Goal: Task Accomplishment & Management: Complete application form

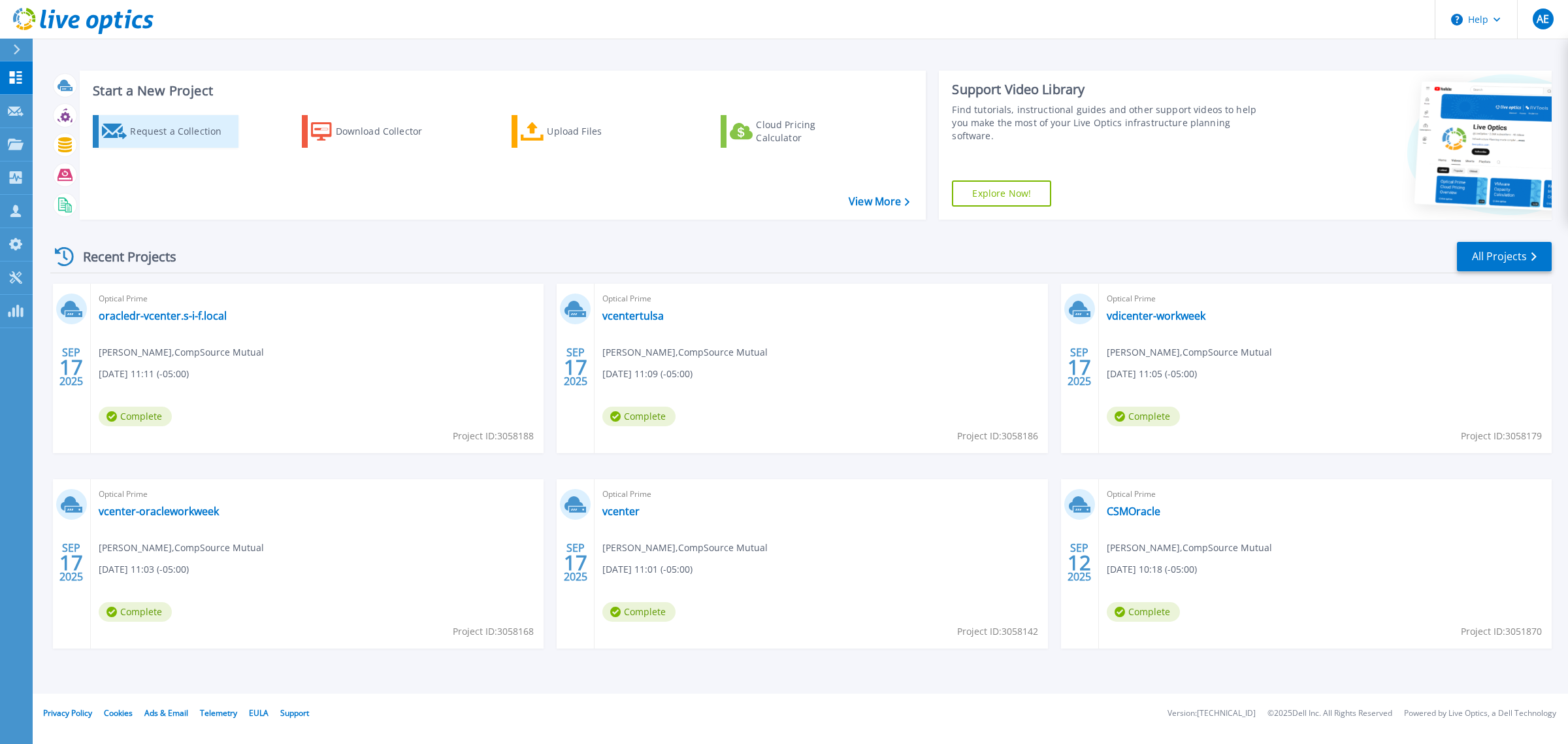
click at [201, 142] on div "Request a Collection" at bounding box center [181, 131] width 104 height 26
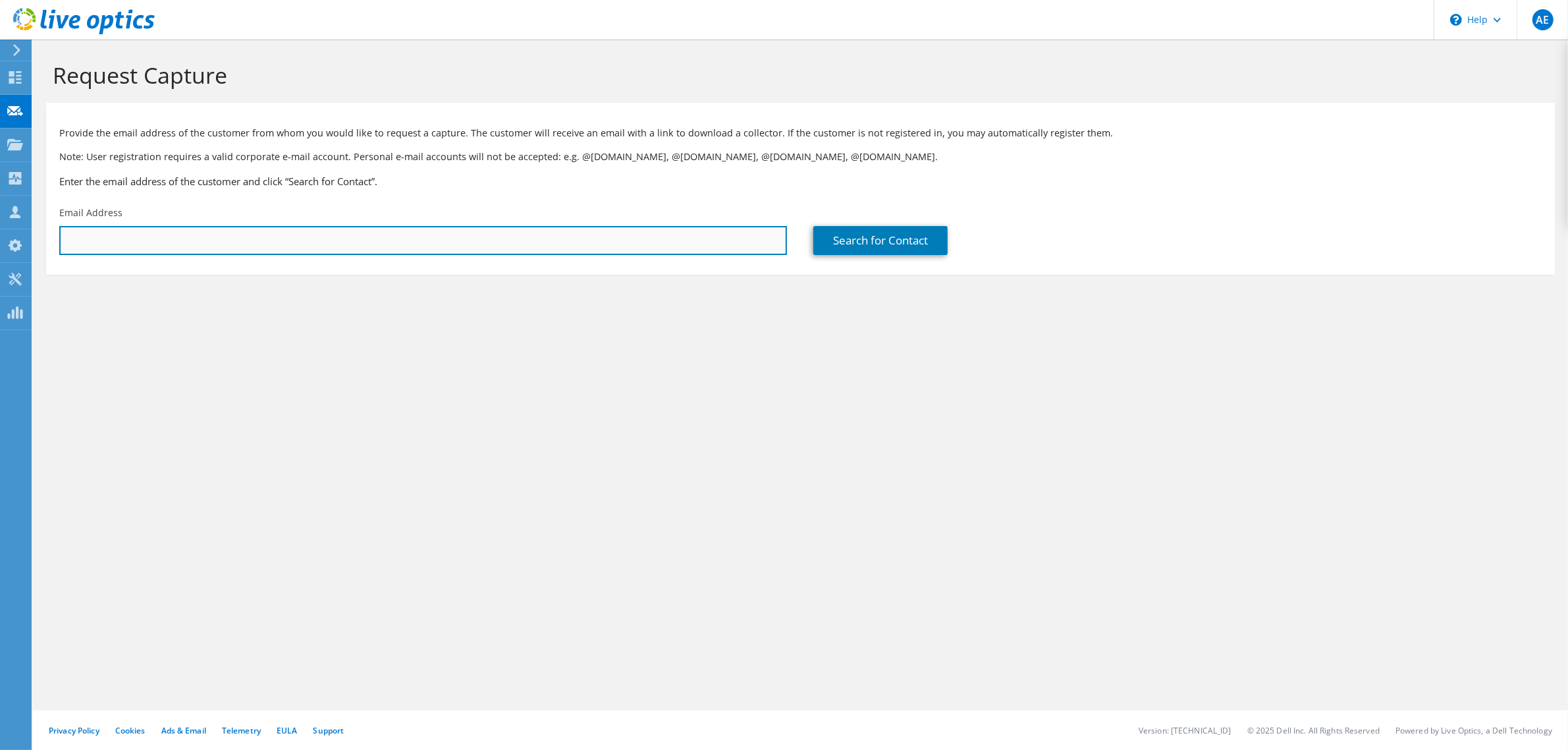
click at [155, 235] on input "text" at bounding box center [423, 241] width 728 height 29
paste input "MXQ2040KMB"
drag, startPoint x: 193, startPoint y: 241, endPoint x: 17, endPoint y: 241, distance: 176.0
click at [17, 241] on div "AE Partner Team Member Andrew Ewald andrew_ewald@shi.com shi.com My Profile Log…" at bounding box center [784, 375] width 1568 height 750
click at [168, 239] on input "MXQ2040KM" at bounding box center [423, 241] width 728 height 29
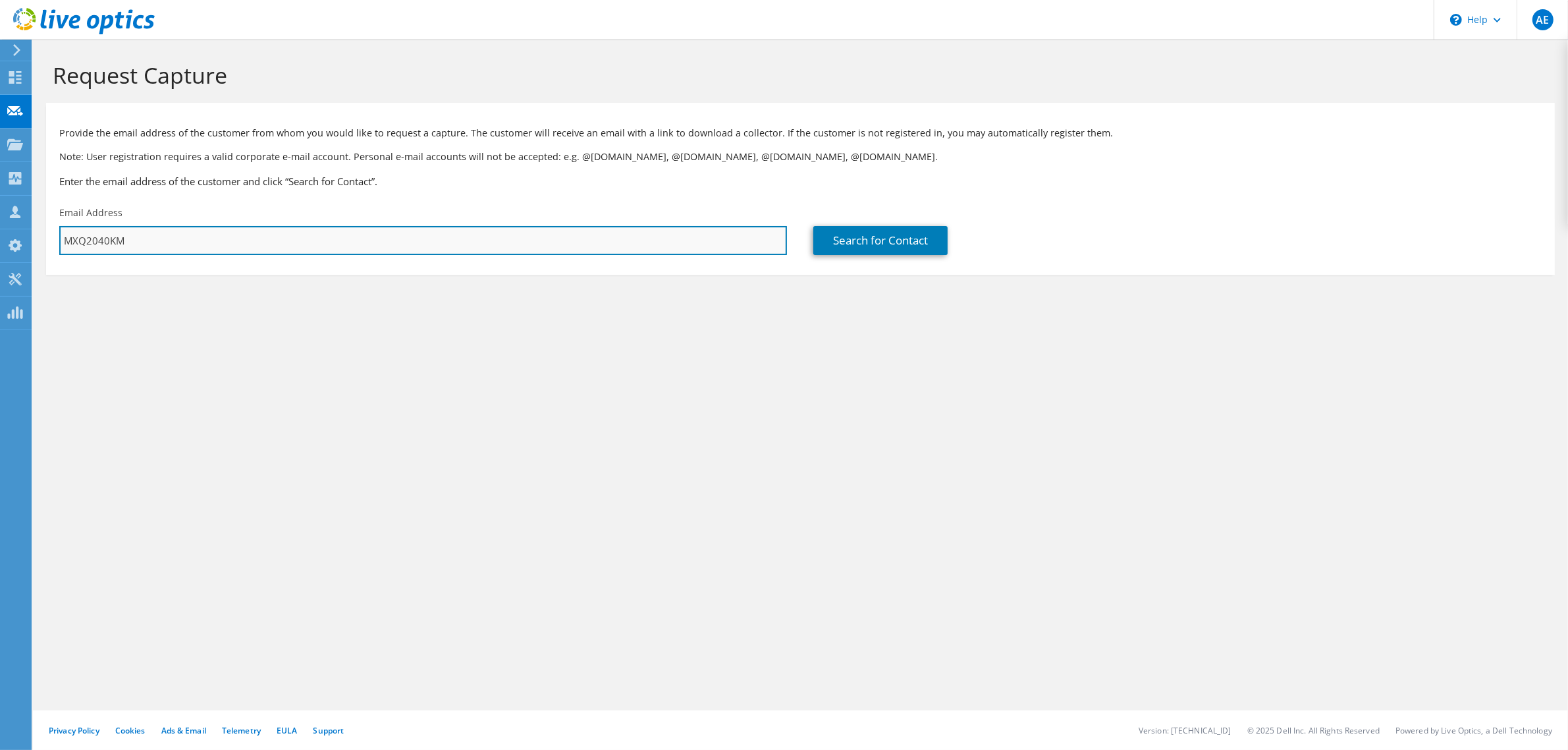
drag, startPoint x: 168, startPoint y: 239, endPoint x: 69, endPoint y: 236, distance: 99.0
click at [69, 236] on input "MXQ2040KM" at bounding box center [423, 241] width 728 height 29
paste input "janis.gilham@intertek.com"
type input "janis.gilham@intertek.com"
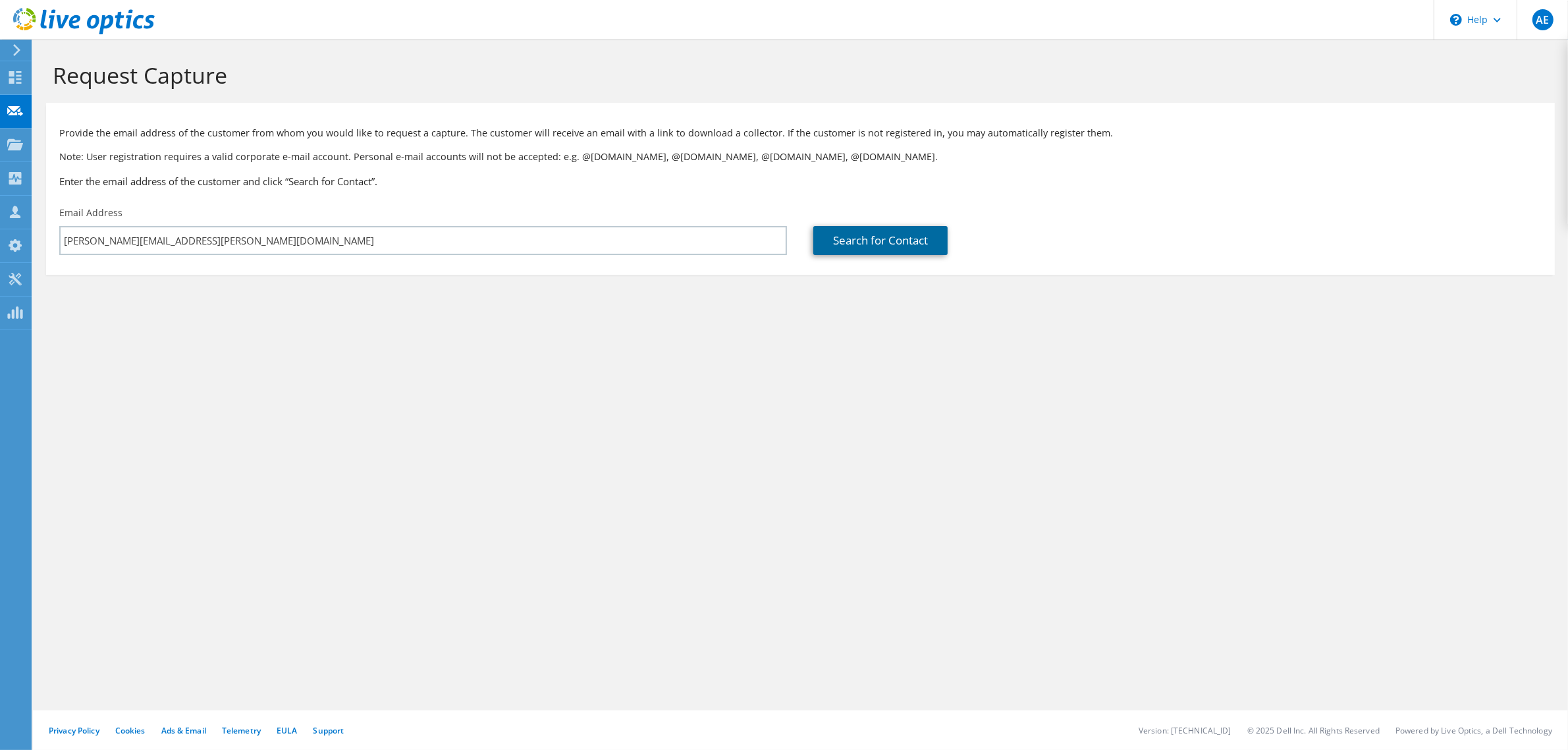
click at [894, 235] on link "Search for Contact" at bounding box center [880, 241] width 134 height 29
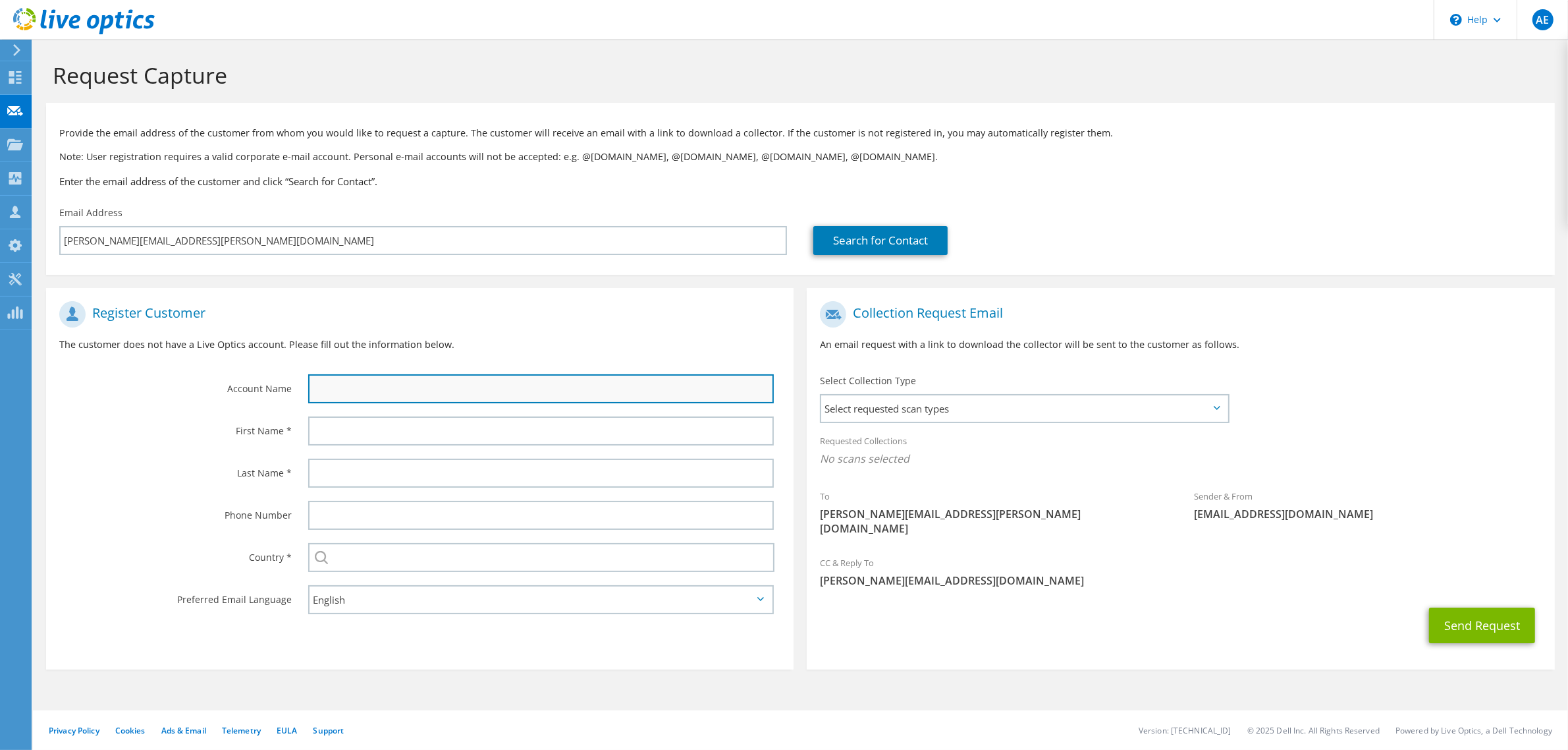
click at [337, 391] on input "text" at bounding box center [540, 389] width 465 height 29
type input "Intertek"
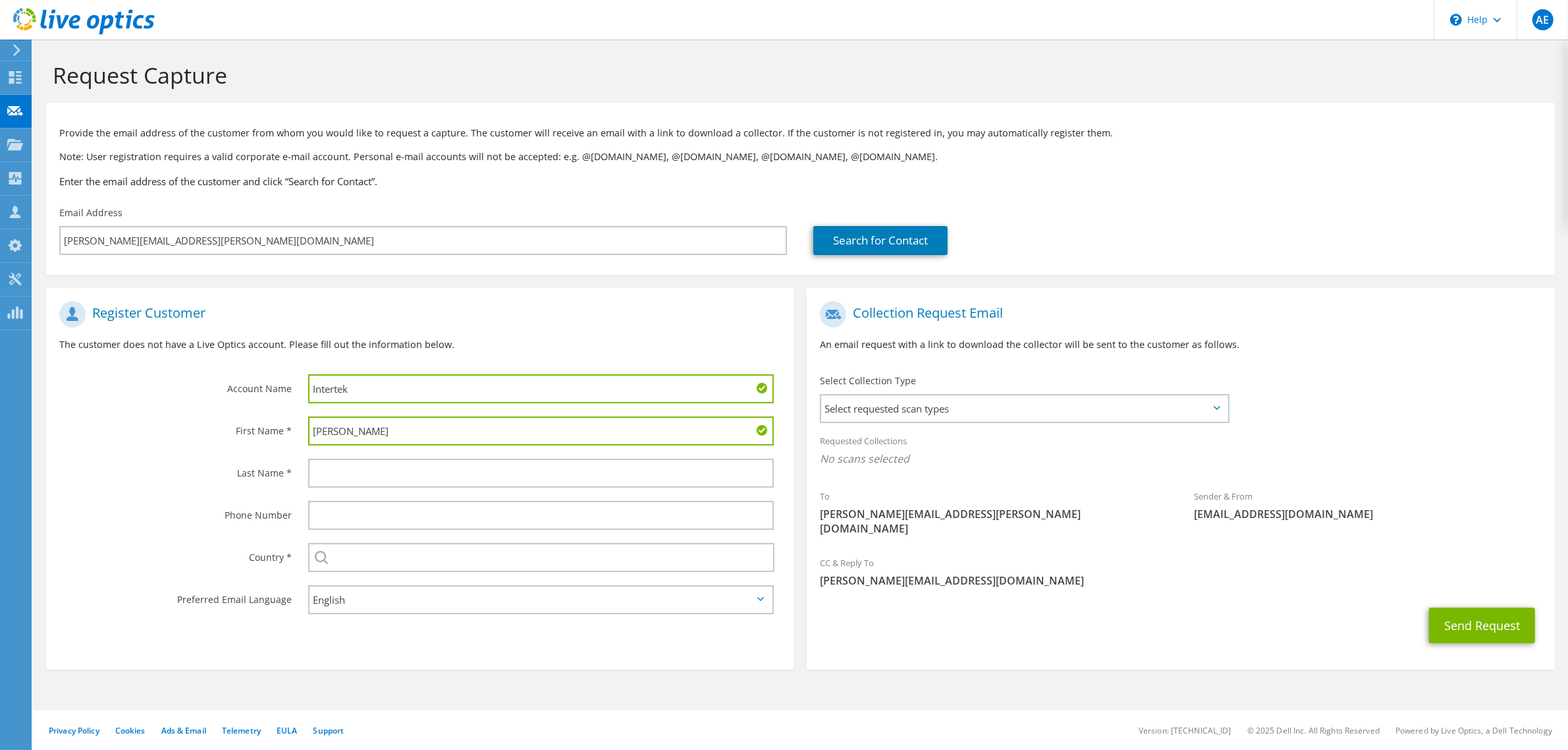
type input "Janis"
type input "Gilham"
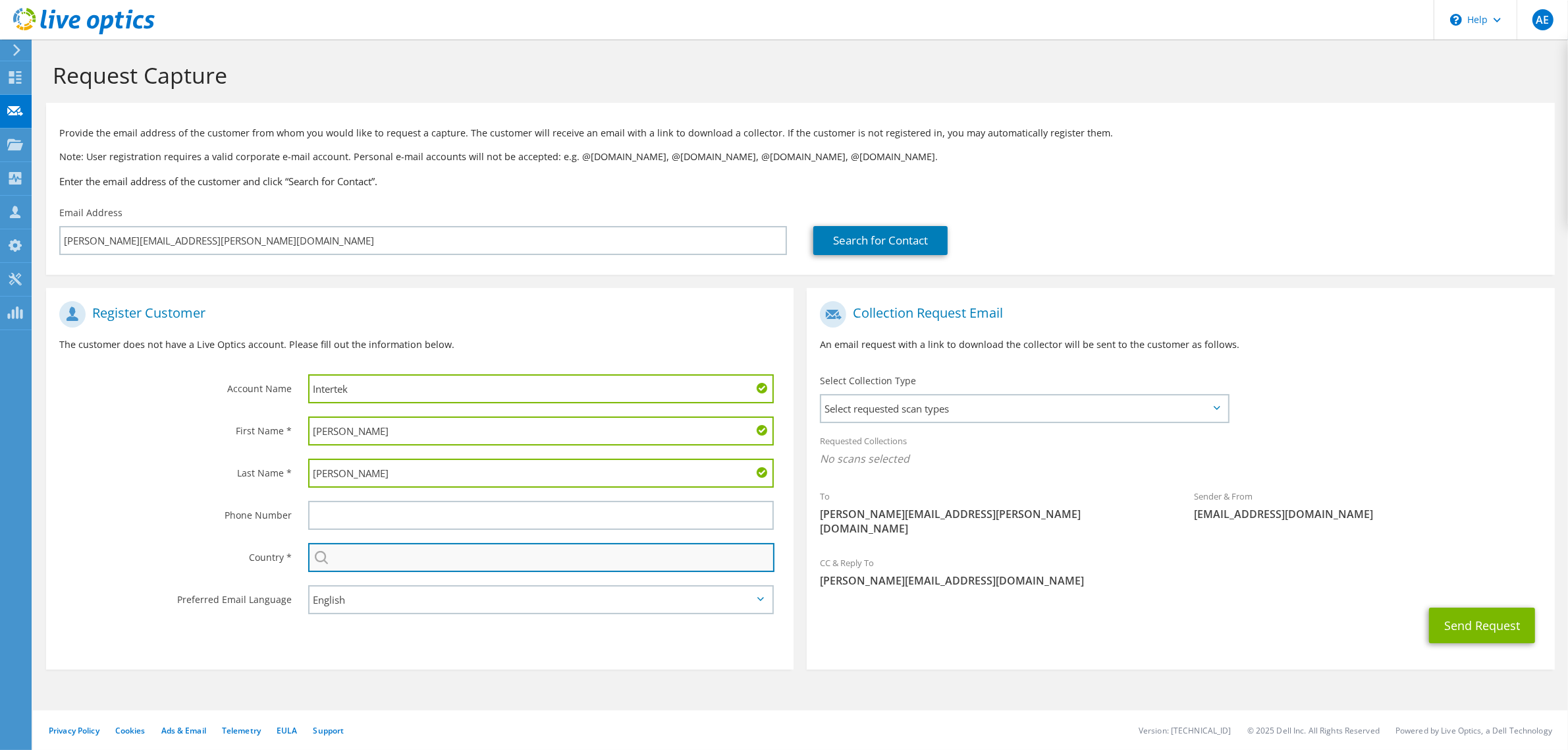
click at [378, 562] on input "text" at bounding box center [541, 558] width 466 height 29
type input "United States"
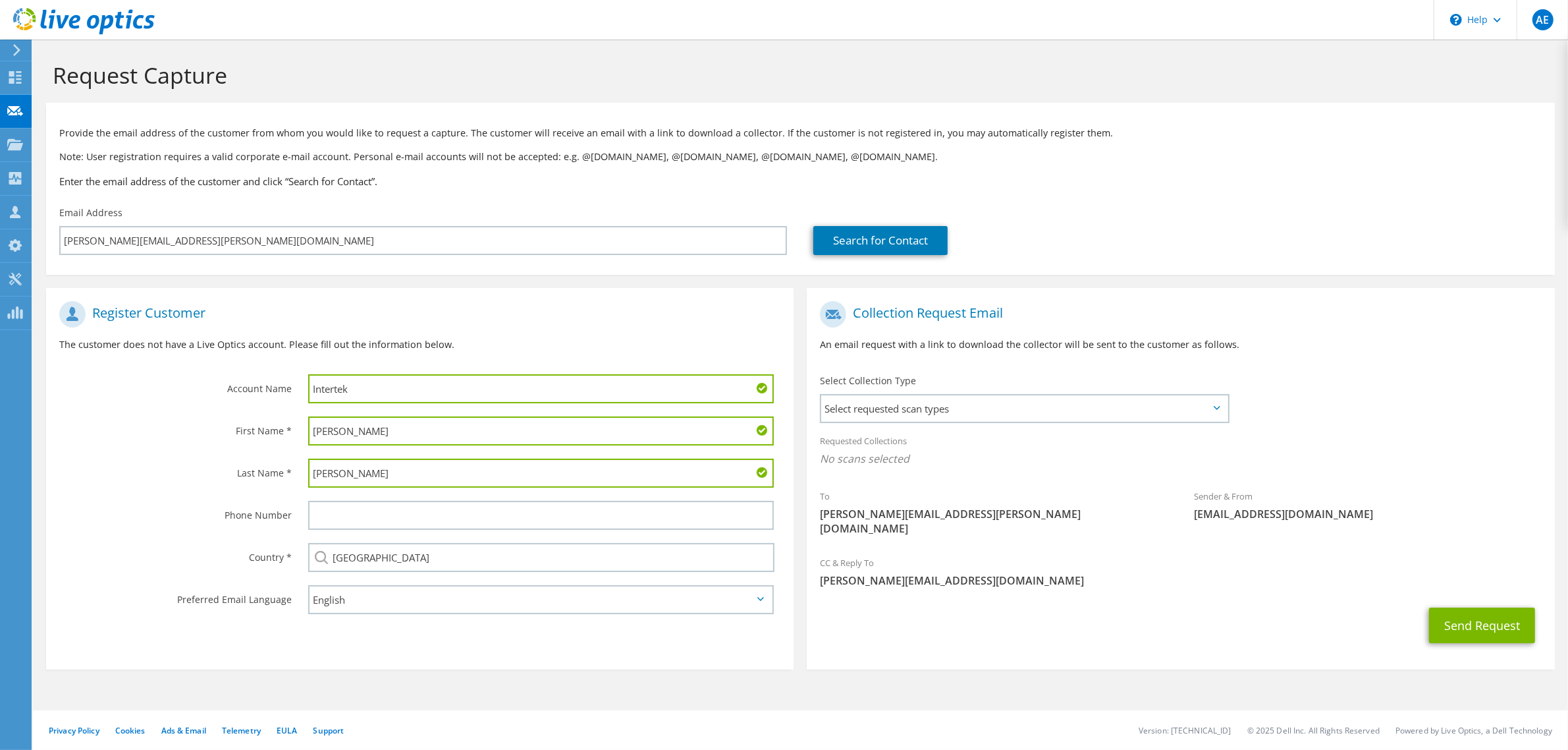
type input "2817852992"
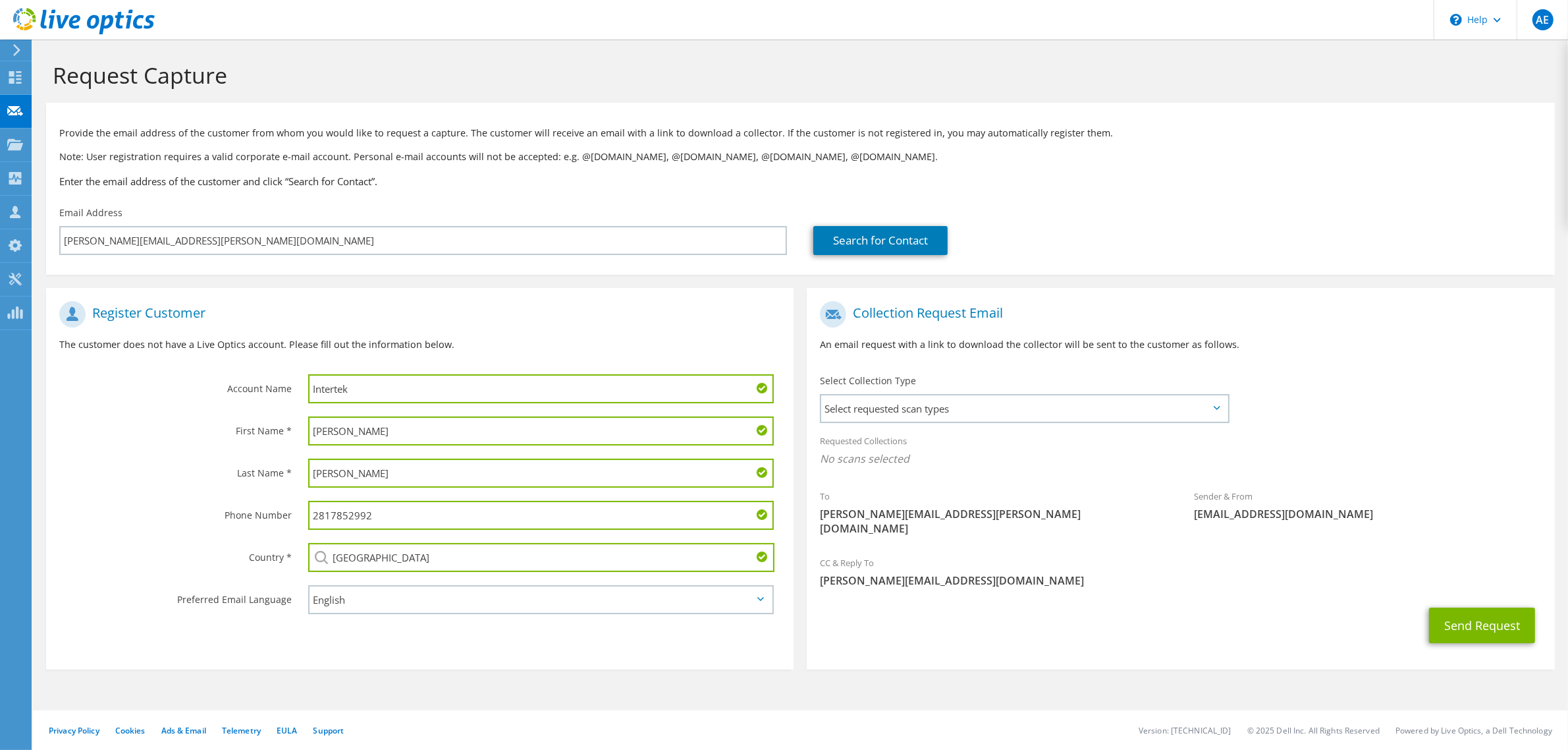
drag, startPoint x: 320, startPoint y: 518, endPoint x: 307, endPoint y: 510, distance: 15.3
click at [306, 512] on div "2817852992" at bounding box center [544, 515] width 498 height 42
click at [997, 401] on span "Select requested scan types" at bounding box center [1024, 408] width 406 height 27
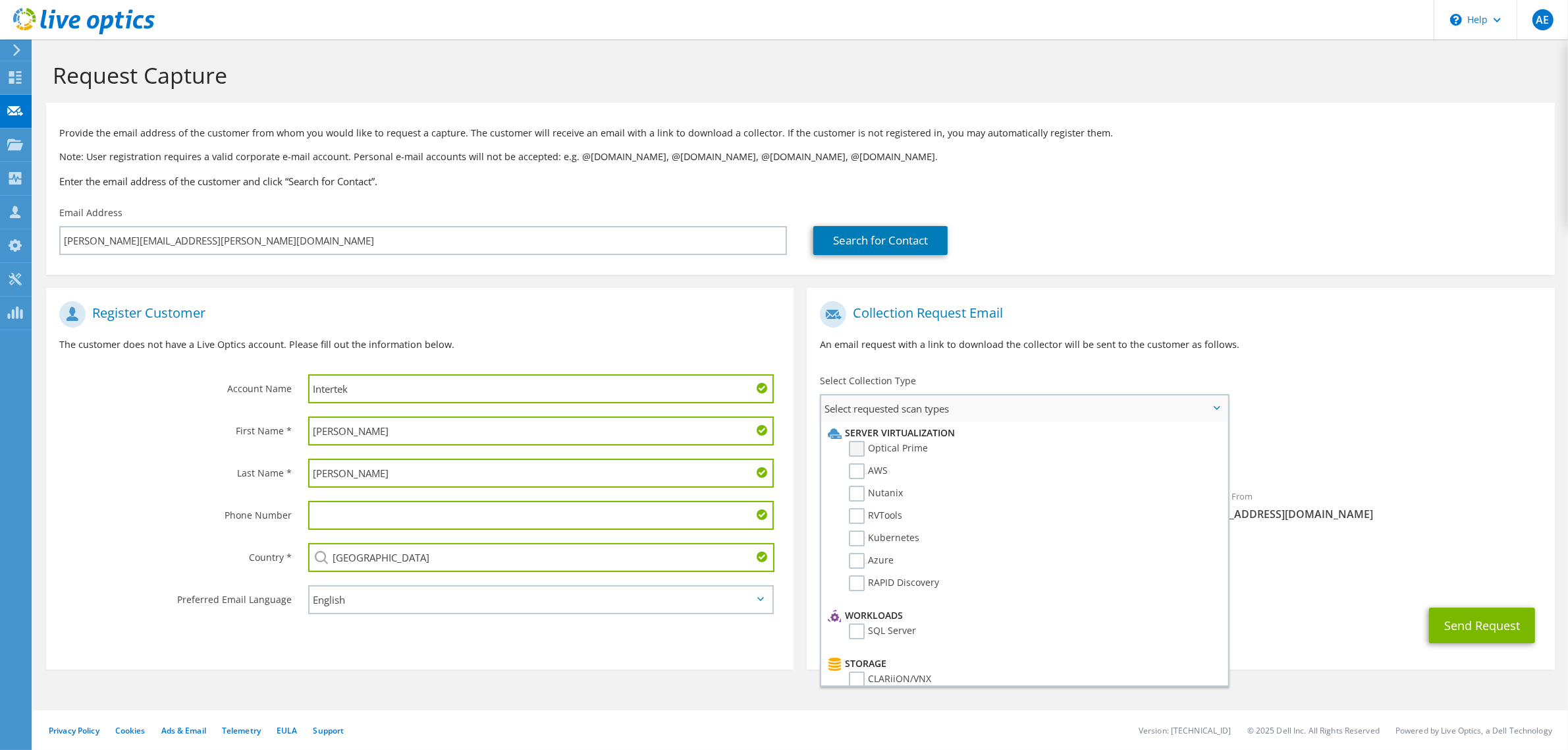
click at [861, 449] on label "Optical Prime" at bounding box center [889, 448] width 79 height 16
click at [0, 0] on input "Optical Prime" at bounding box center [0, 0] width 0 height 0
click at [1308, 397] on div "To janis.gilham@intertek.com Sender & From liveoptics@liveoptics.com" at bounding box center [1181, 423] width 748 height 258
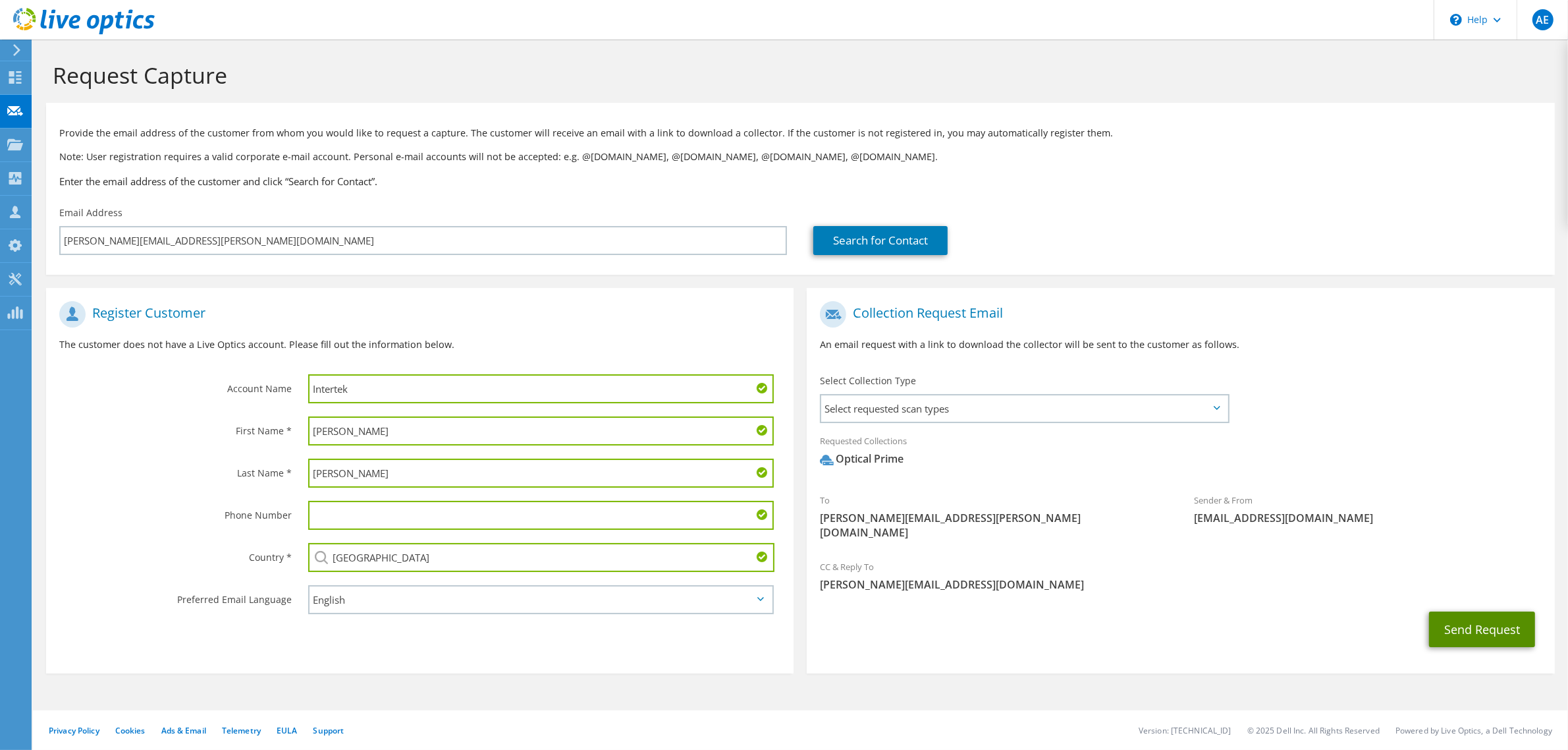
click at [1464, 612] on button "Send Request" at bounding box center [1482, 629] width 106 height 36
